Goal: Find specific page/section: Find specific page/section

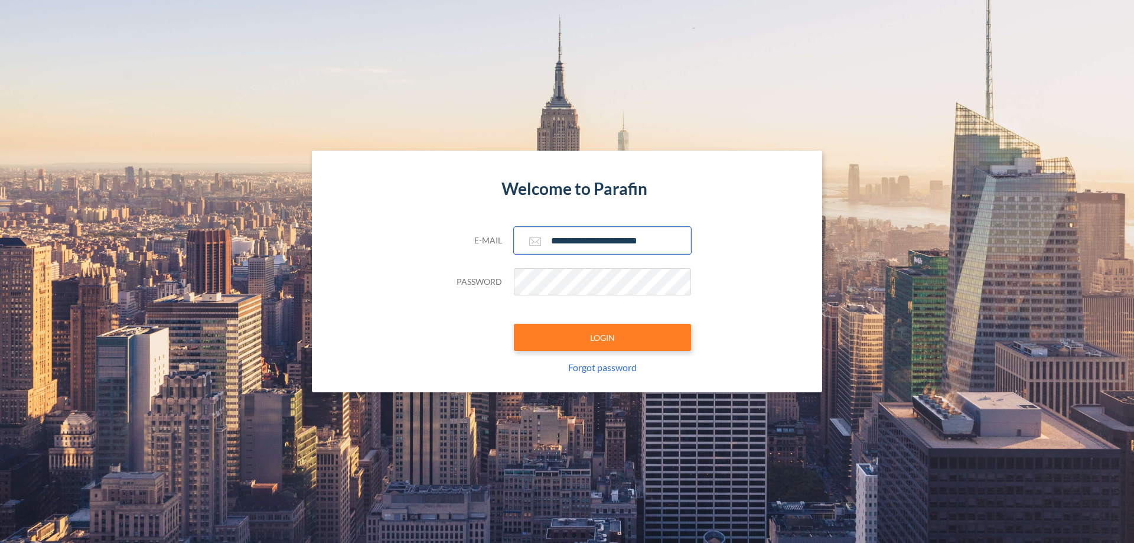
type input "**********"
click at [602, 337] on button "LOGIN" at bounding box center [602, 337] width 177 height 27
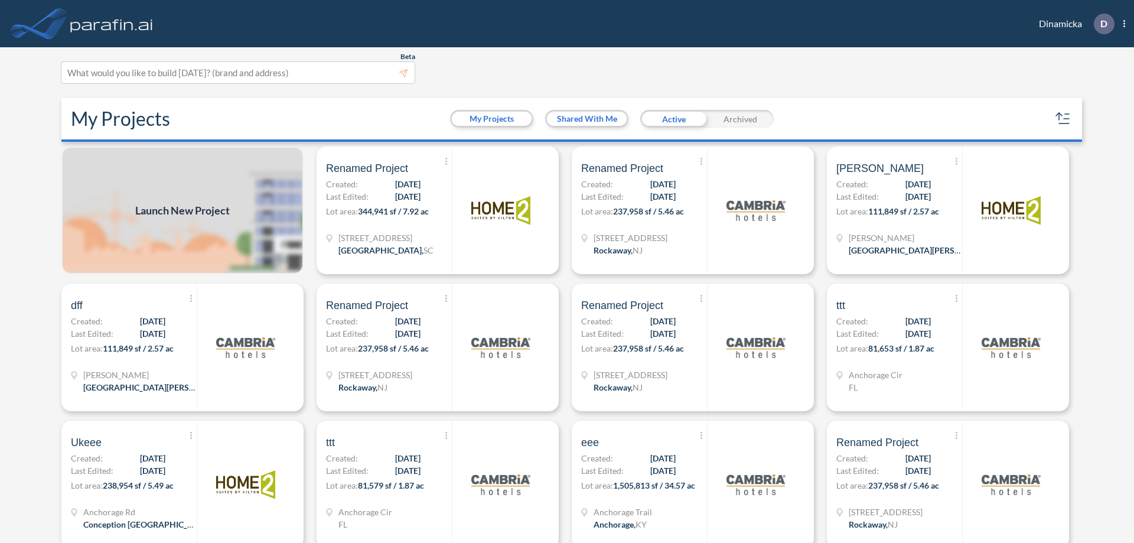
scroll to position [3, 0]
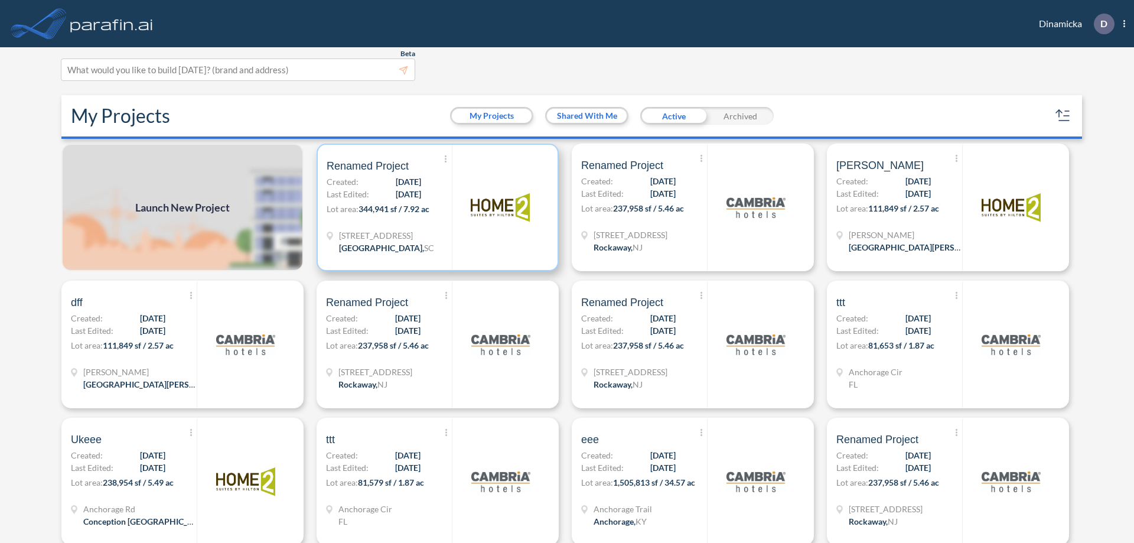
click at [435, 207] on p "Lot area: 344,941 sf / 7.92 ac" at bounding box center [389, 211] width 125 height 17
